Goal: Task Accomplishment & Management: Manage account settings

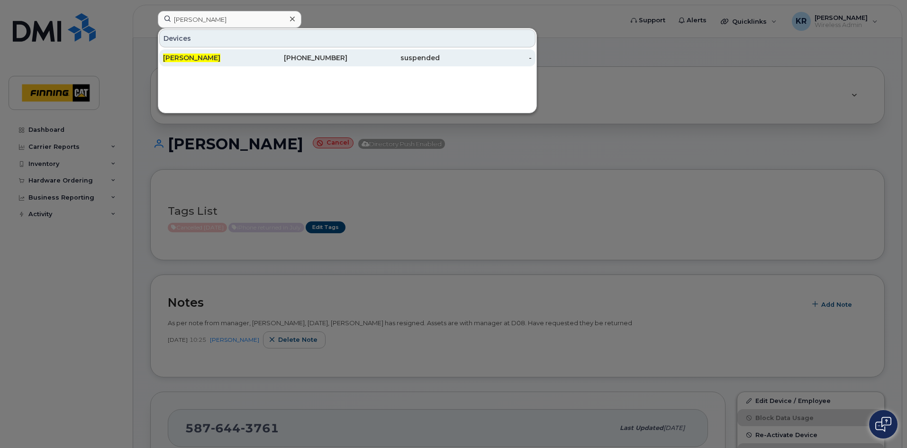
type input "[PERSON_NAME]"
click at [223, 57] on div "[PERSON_NAME]" at bounding box center [209, 57] width 92 height 9
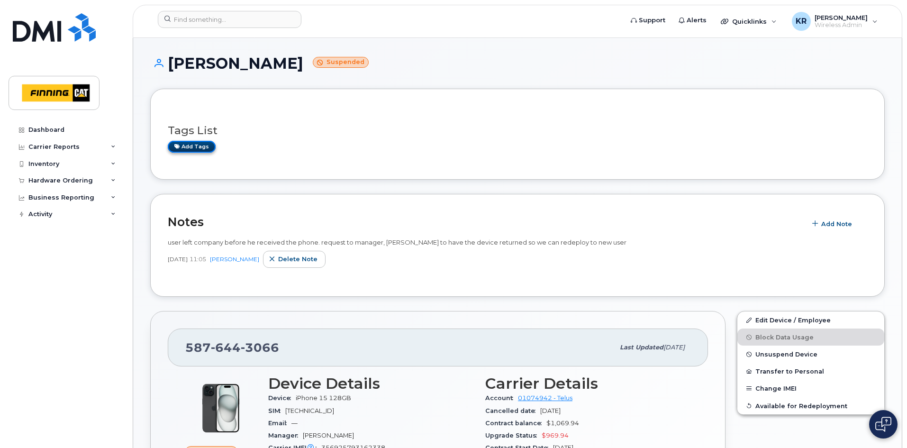
click at [201, 152] on link "Add tags" at bounding box center [192, 147] width 48 height 12
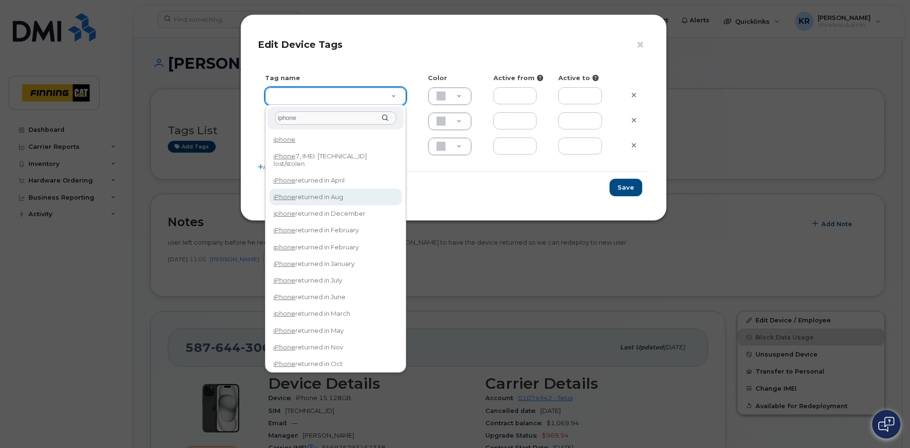
type input "iphone"
type input "iPhone returned in Aug"
type input "DFD3EE"
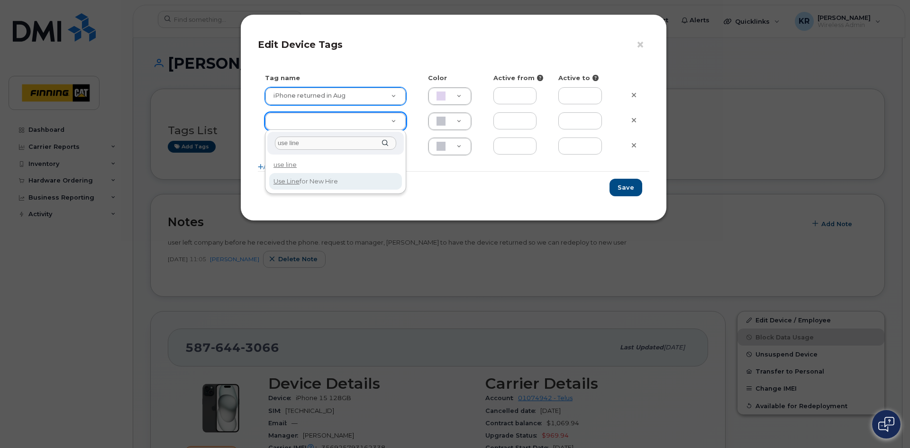
type input "use line"
type input "Use Line for New Hire"
type input "DAECC8"
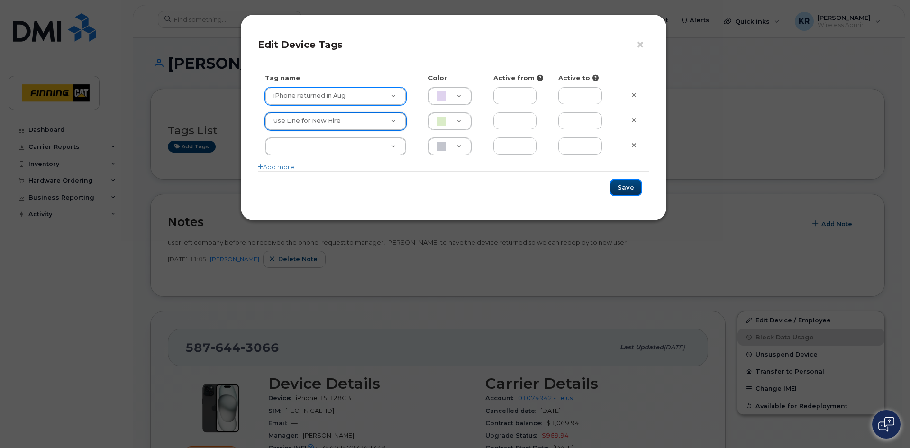
click at [629, 189] on button "Save" at bounding box center [625, 188] width 33 height 18
